Goal: Task Accomplishment & Management: Use online tool/utility

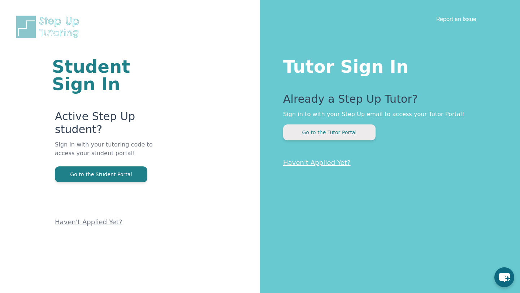
click at [295, 135] on button "Go to the Tutor Portal" at bounding box center [329, 132] width 92 height 16
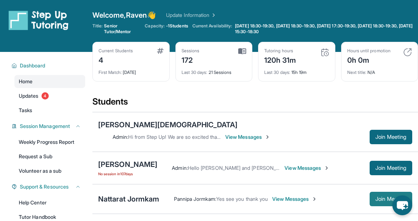
click at [381, 197] on span "Join Meeting" at bounding box center [391, 199] width 31 height 4
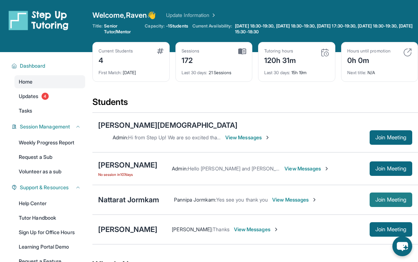
click at [390, 195] on button "Join Meeting" at bounding box center [391, 199] width 43 height 14
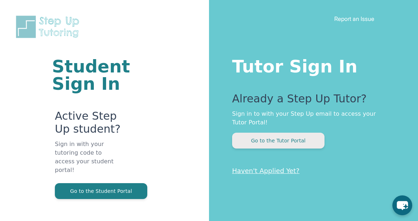
click at [304, 135] on button "Go to the Tutor Portal" at bounding box center [278, 141] width 92 height 16
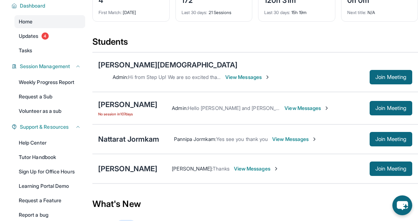
scroll to position [61, 0]
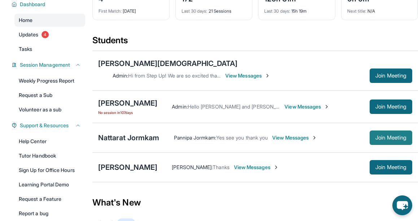
click at [393, 136] on span "Join Meeting" at bounding box center [391, 138] width 31 height 4
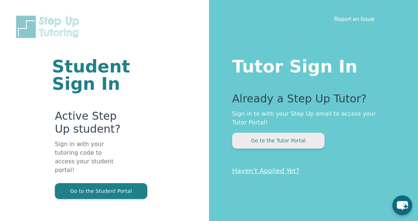
click at [265, 127] on p "Sign in to with your Step Up email to access your Tutor Portal!" at bounding box center [310, 118] width 157 height 17
click at [265, 139] on button "Go to the Tutor Portal" at bounding box center [278, 141] width 92 height 16
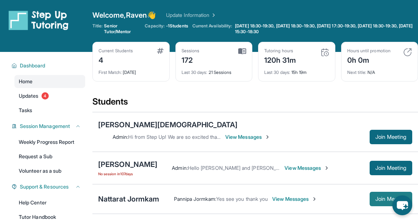
click at [381, 197] on span "Join Meeting" at bounding box center [391, 199] width 31 height 4
